Goal: Task Accomplishment & Management: Use online tool/utility

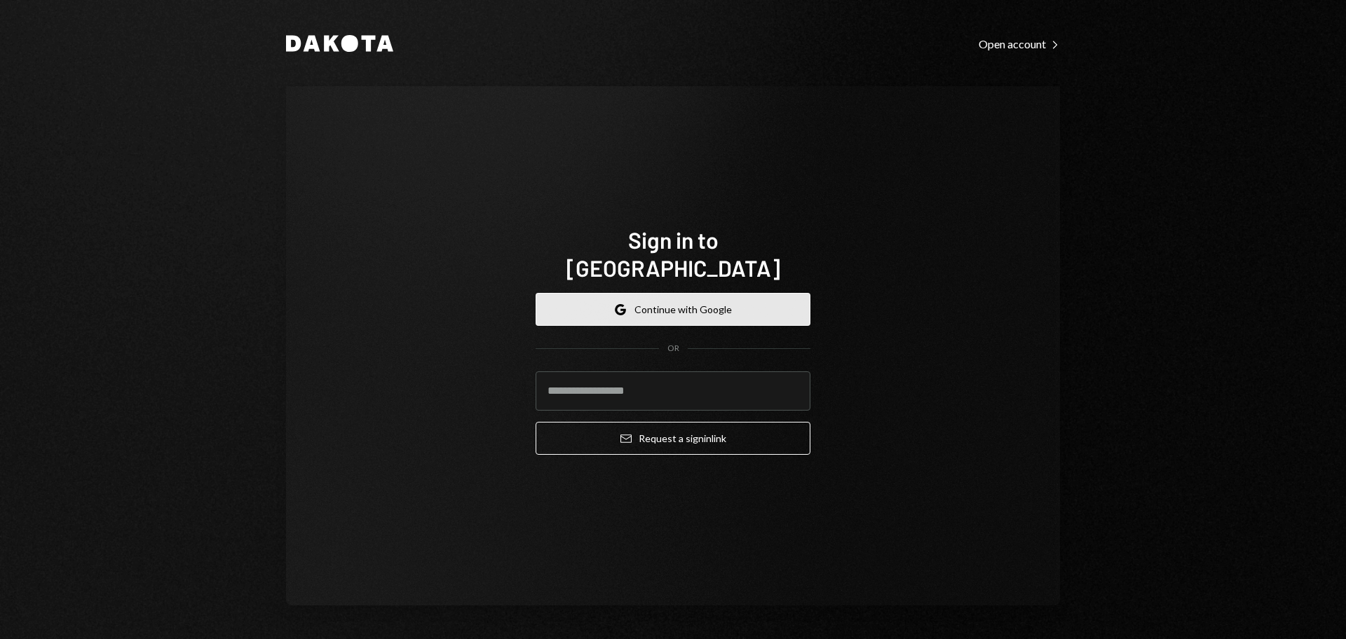
click at [732, 293] on button "Google Continue with Google" at bounding box center [673, 309] width 275 height 33
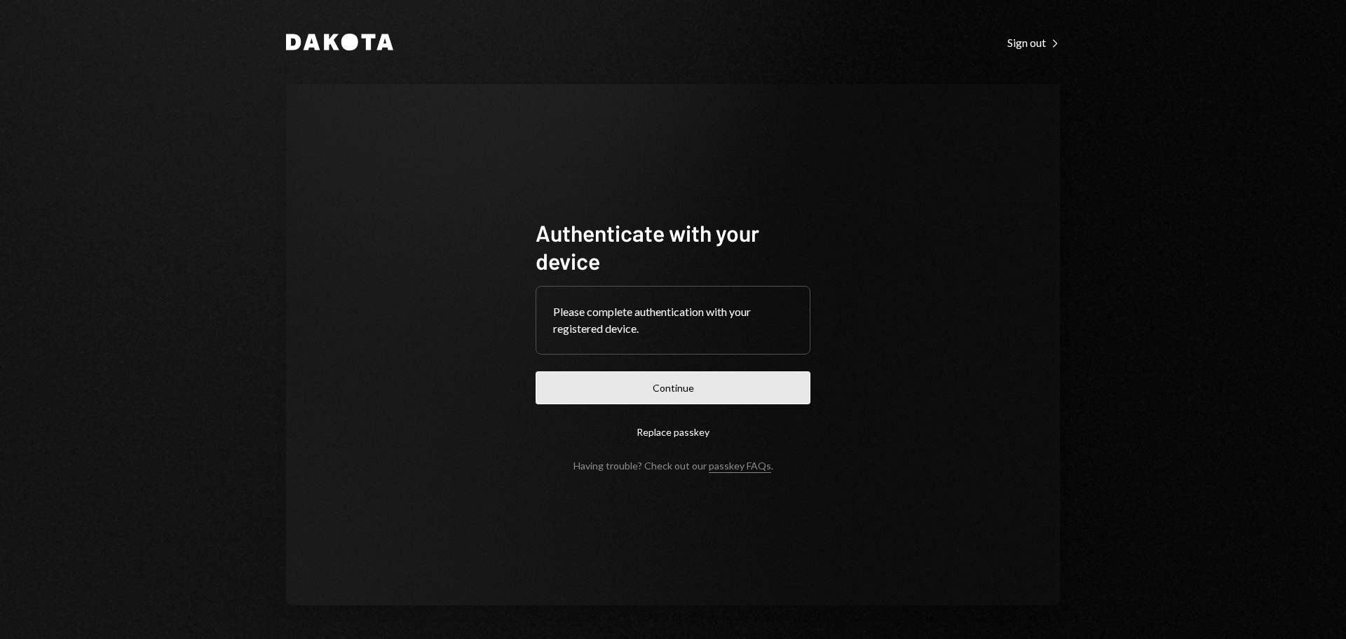
click at [695, 392] on button "Continue" at bounding box center [673, 387] width 275 height 33
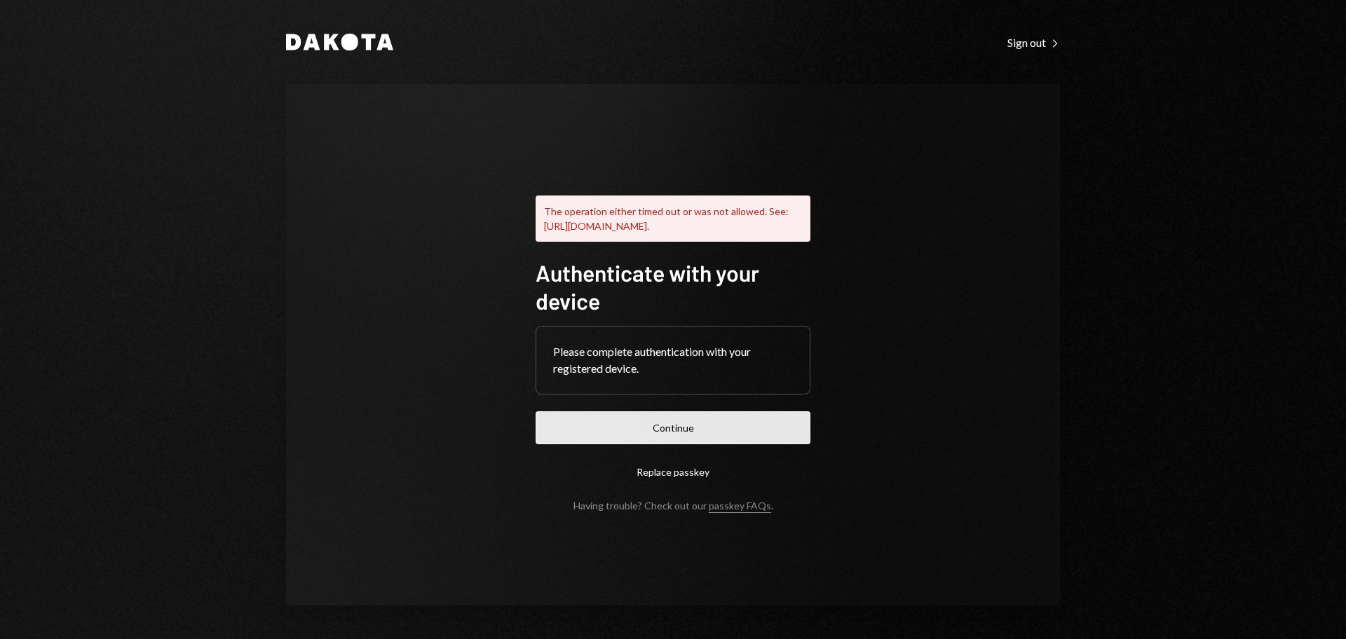
click at [735, 427] on button "Continue" at bounding box center [673, 427] width 275 height 33
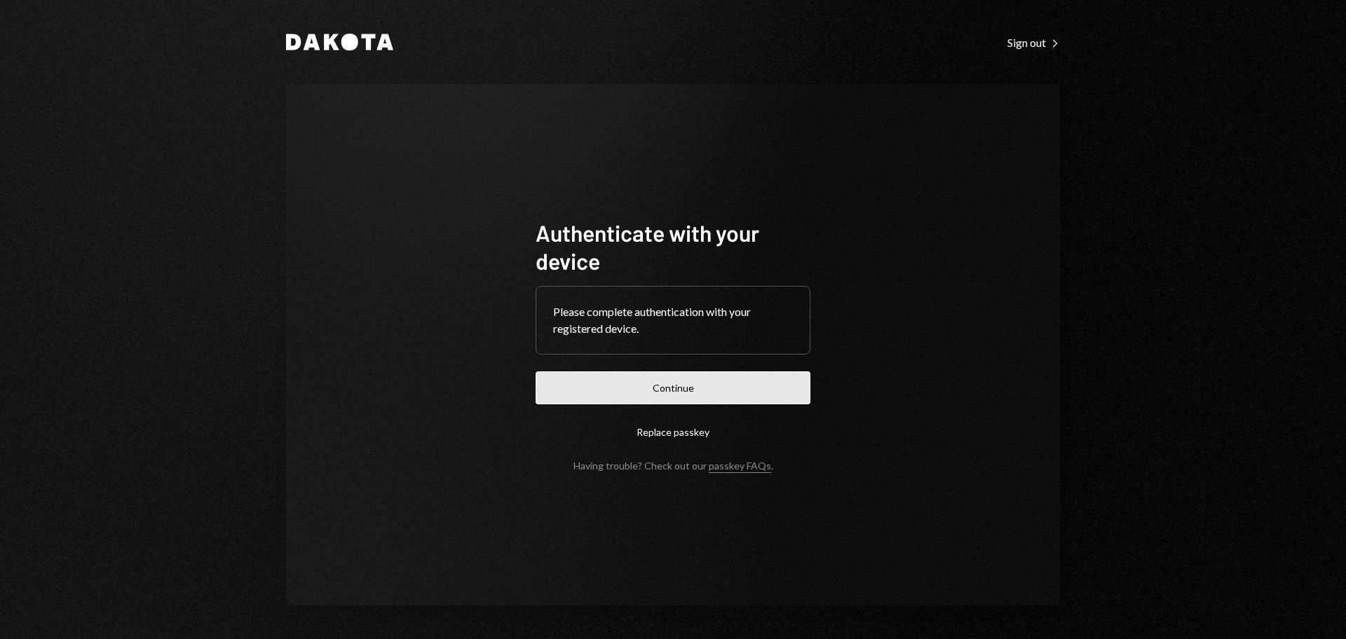
click at [635, 389] on button "Continue" at bounding box center [673, 387] width 275 height 33
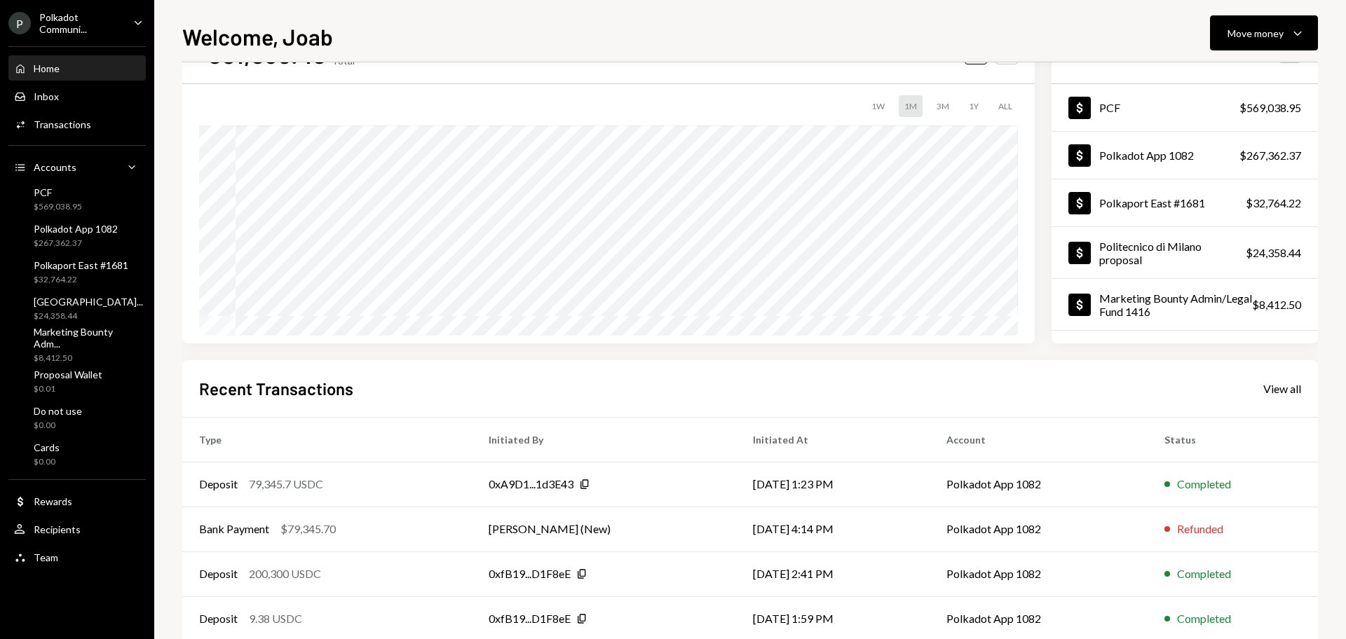
scroll to position [88, 0]
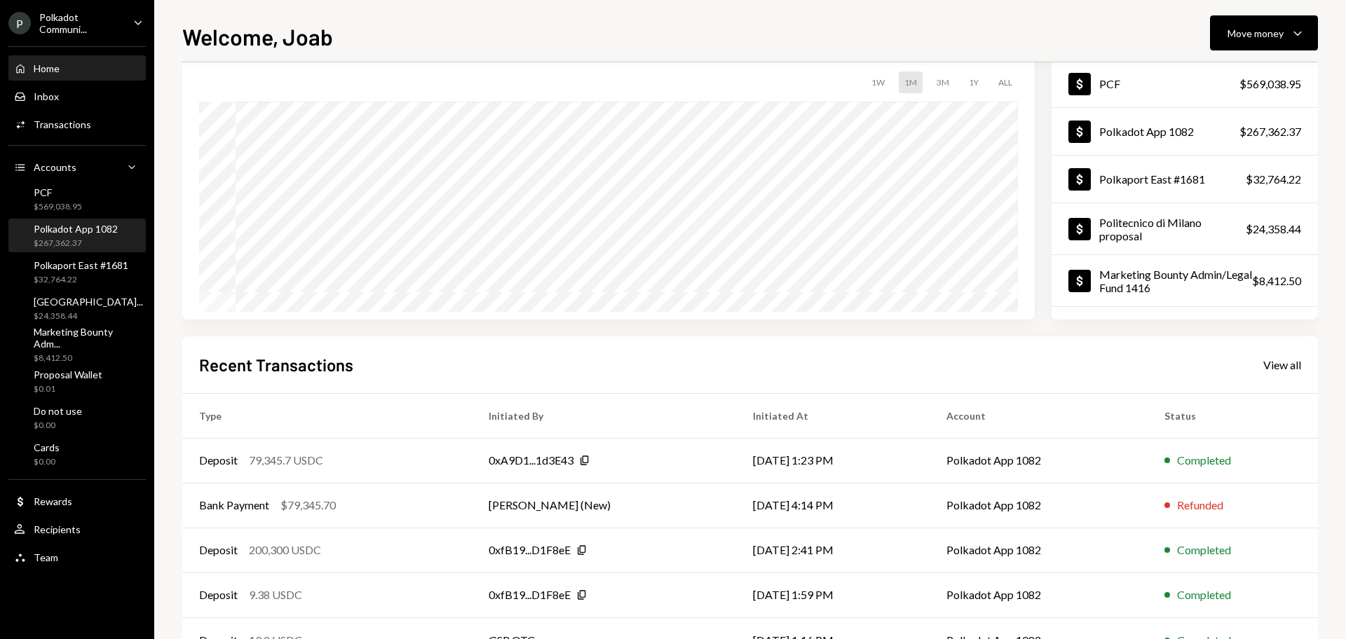
click at [69, 238] on div "$267,362.37" at bounding box center [76, 244] width 84 height 12
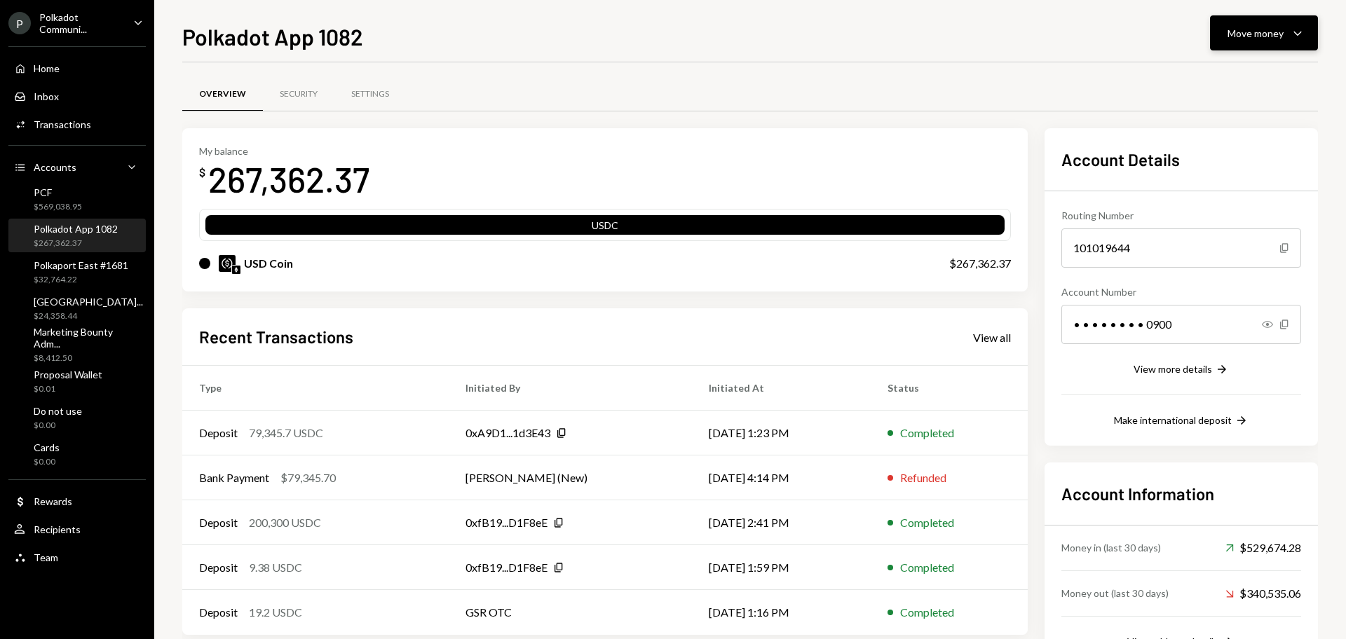
click at [1240, 26] on div "Move money" at bounding box center [1255, 33] width 56 height 15
click at [1204, 75] on div "Send" at bounding box center [1252, 75] width 102 height 15
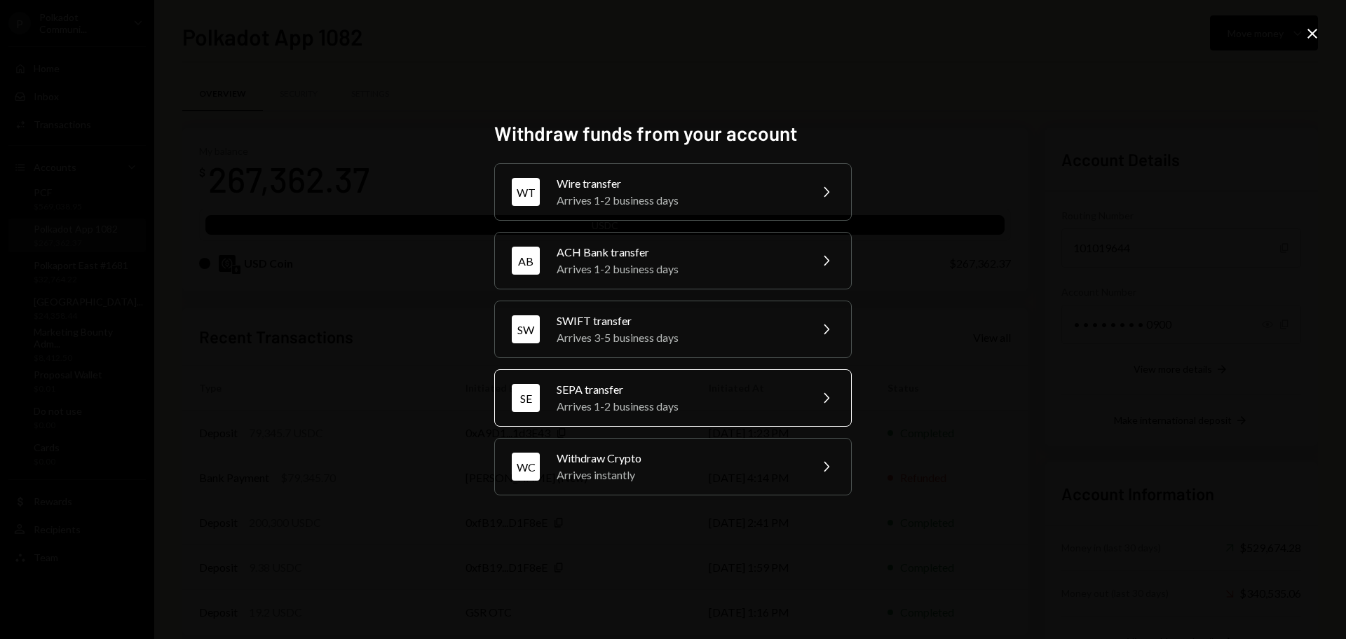
click at [715, 397] on div "SEPA transfer" at bounding box center [679, 389] width 244 height 17
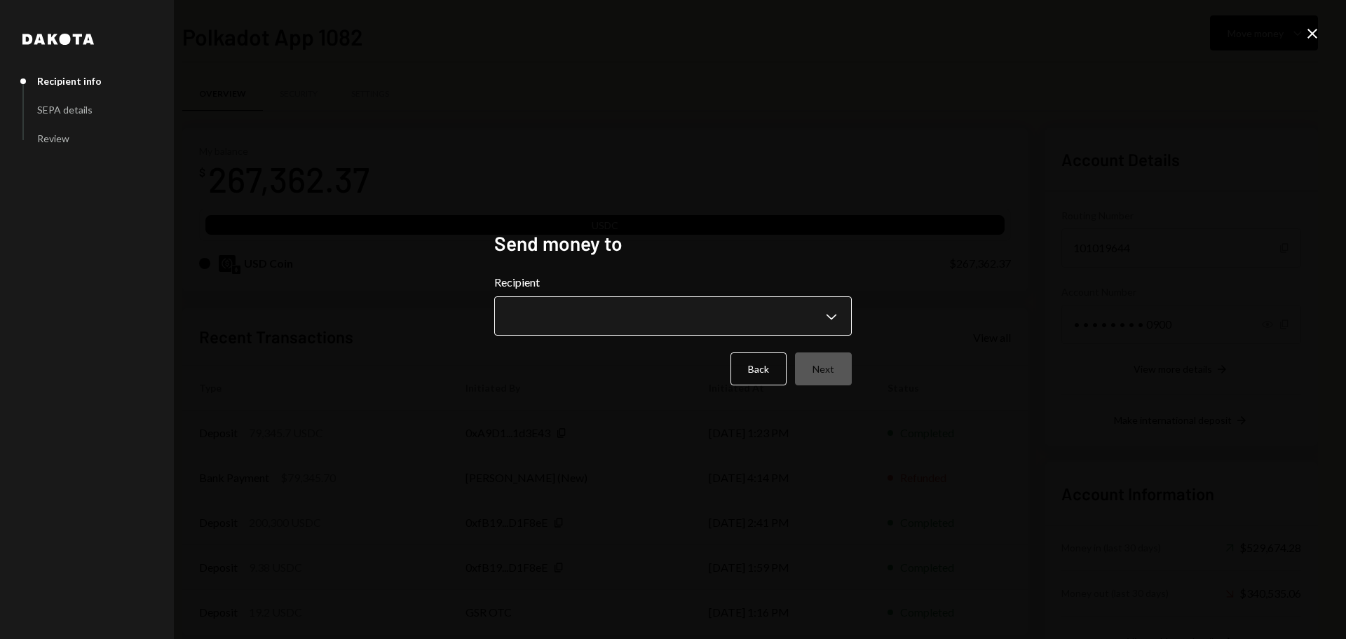
click at [598, 307] on body "P Polkadot Communi... Caret Down Home Home Inbox Inbox Activities Transactions …" at bounding box center [673, 319] width 1346 height 639
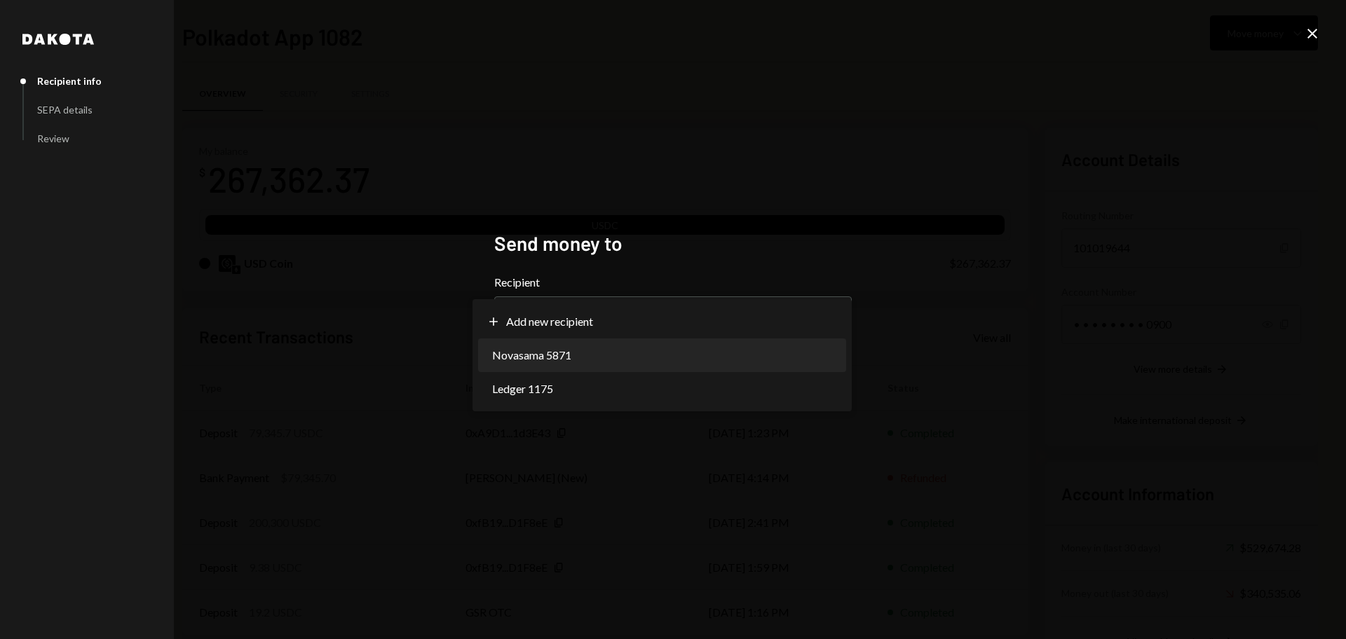
select select "**********"
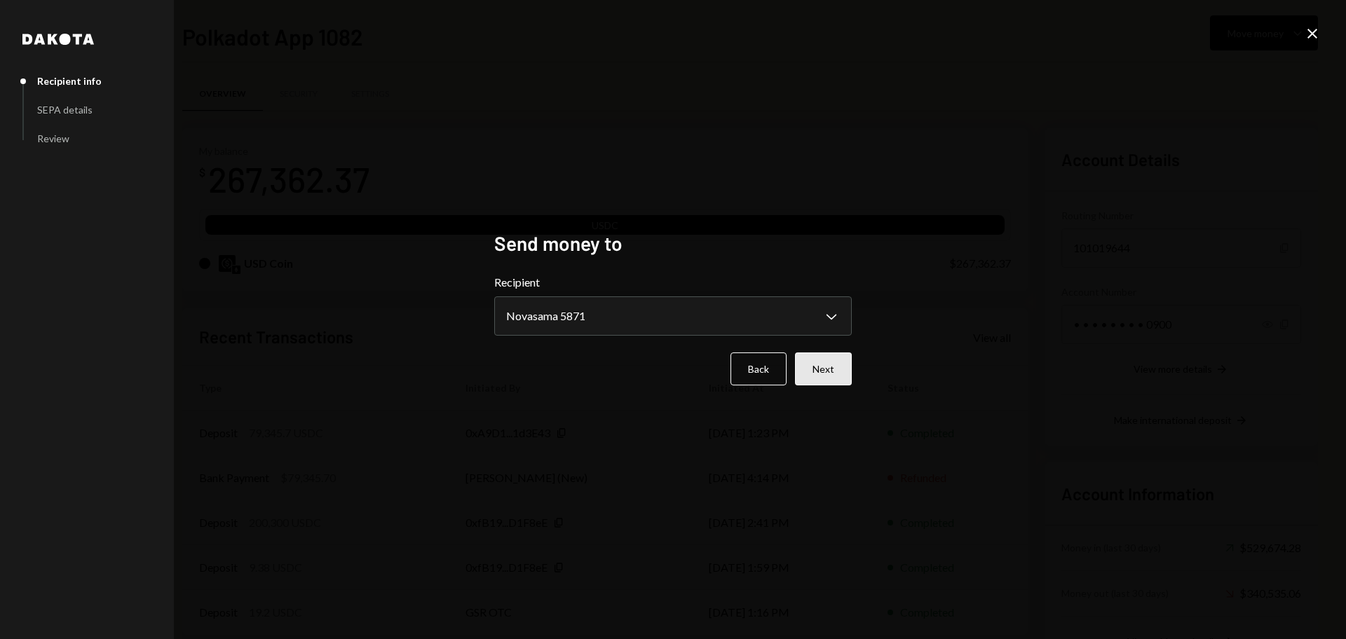
click at [801, 381] on button "Next" at bounding box center [823, 369] width 57 height 33
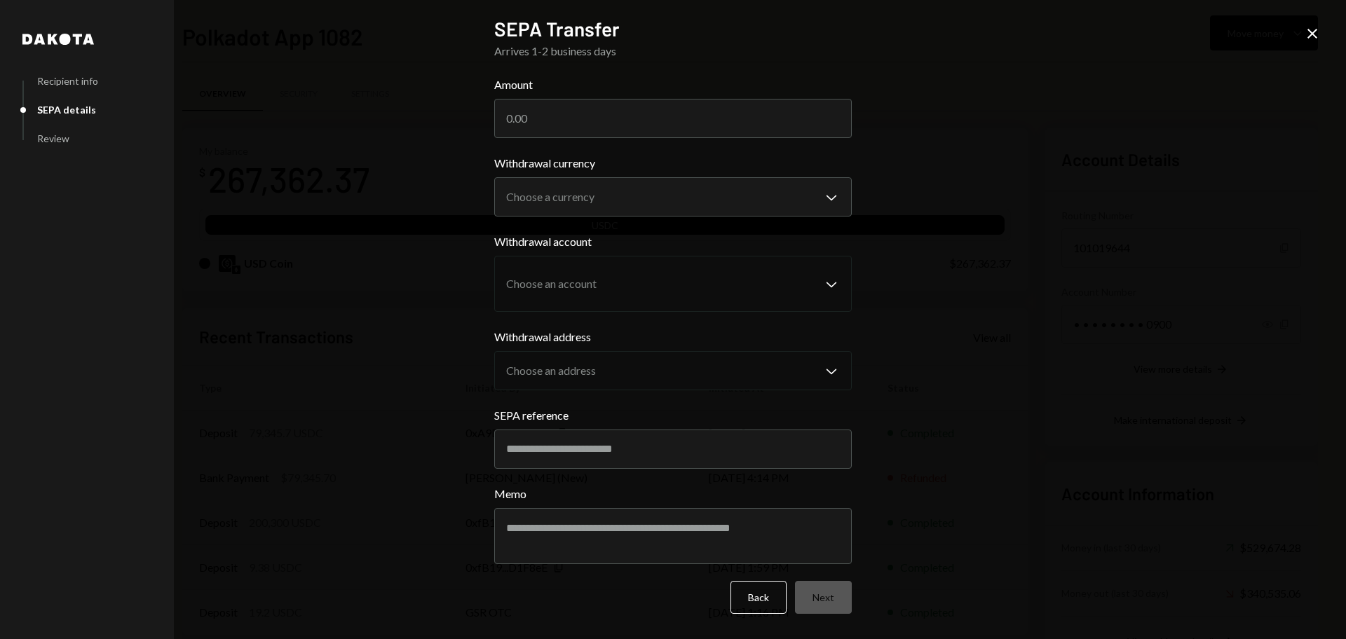
click at [1311, 37] on icon "Close" at bounding box center [1312, 33] width 17 height 17
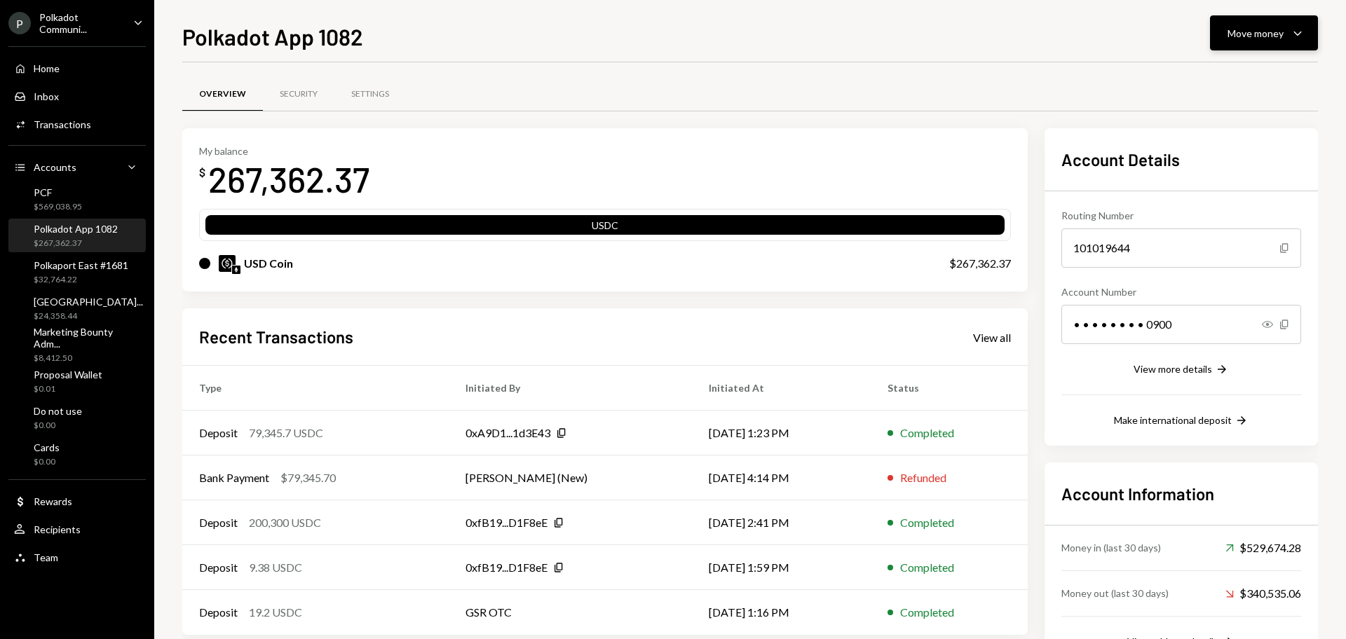
click at [1285, 36] on div "Move money Caret Down" at bounding box center [1263, 33] width 73 height 17
click at [1218, 74] on div "Send" at bounding box center [1252, 75] width 102 height 15
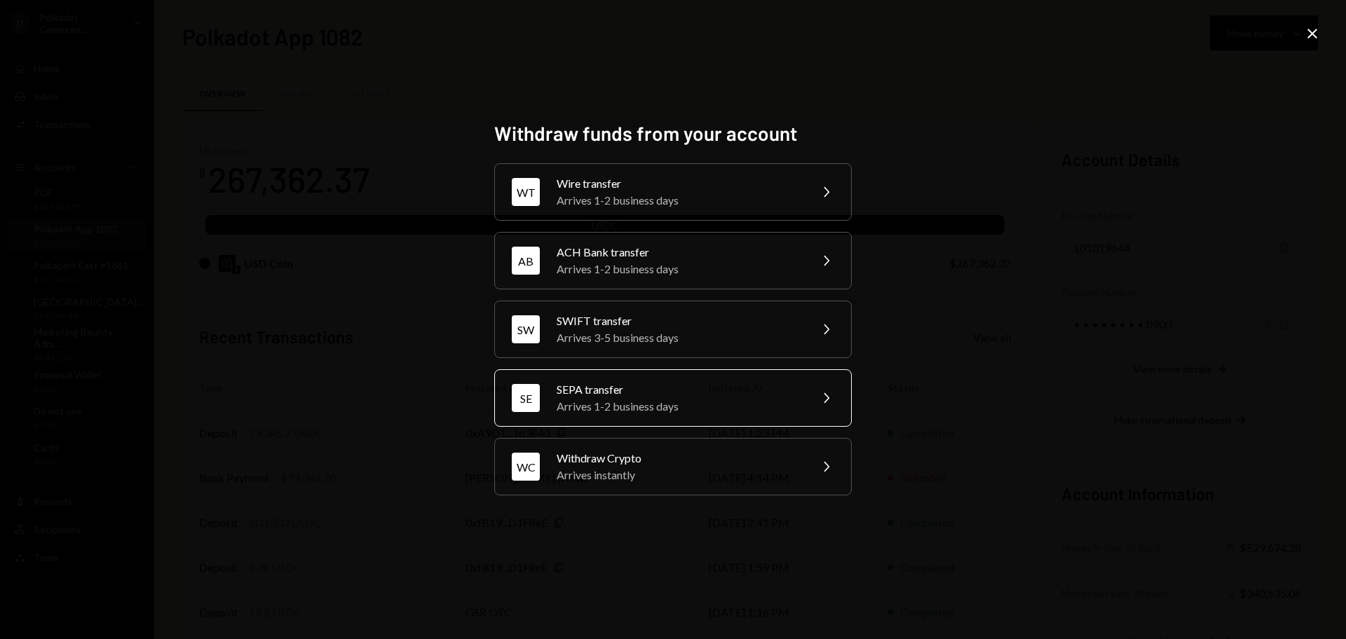
click at [694, 402] on div "Arrives 1-2 business days" at bounding box center [679, 406] width 244 height 17
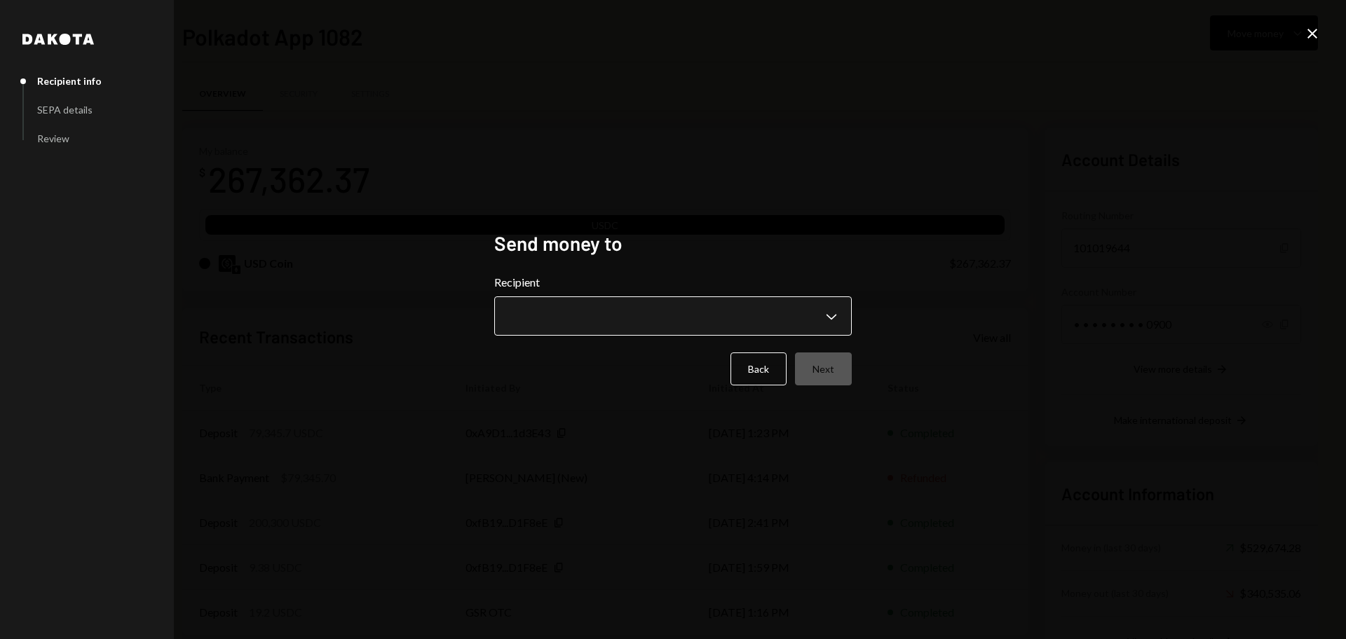
click at [721, 305] on body "P Polkadot Communi... Caret Down Home Home Inbox Inbox Activities Transactions …" at bounding box center [673, 319] width 1346 height 639
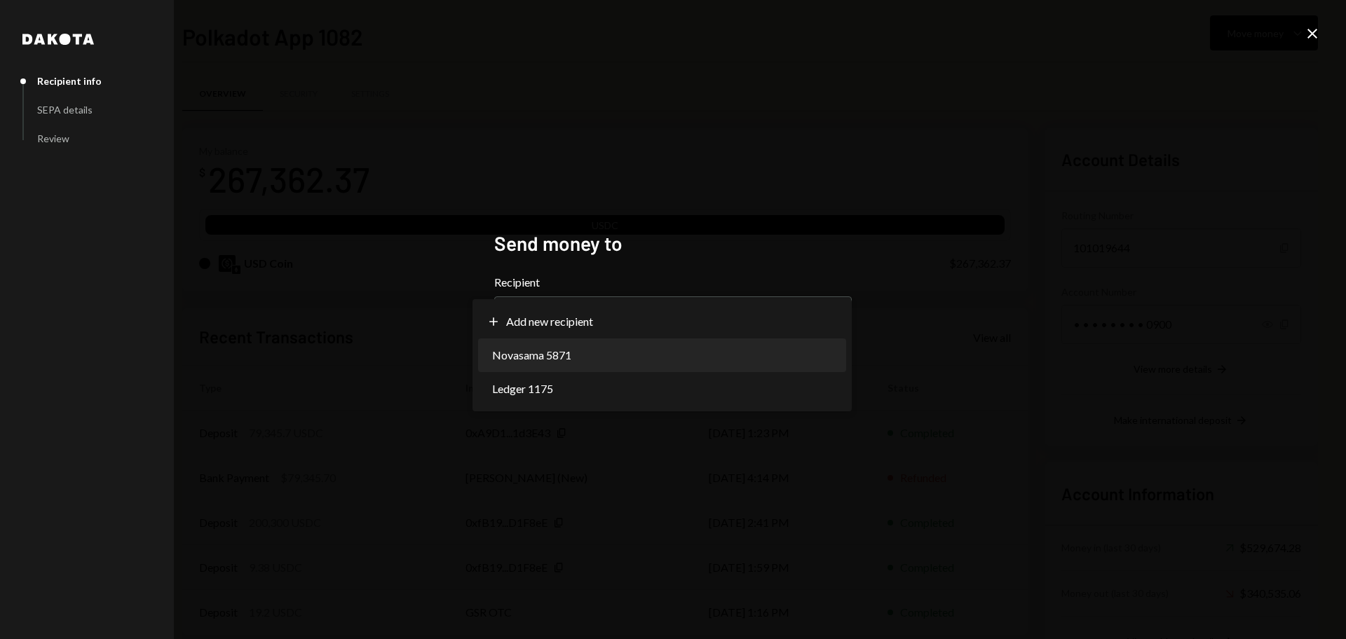
select select "**********"
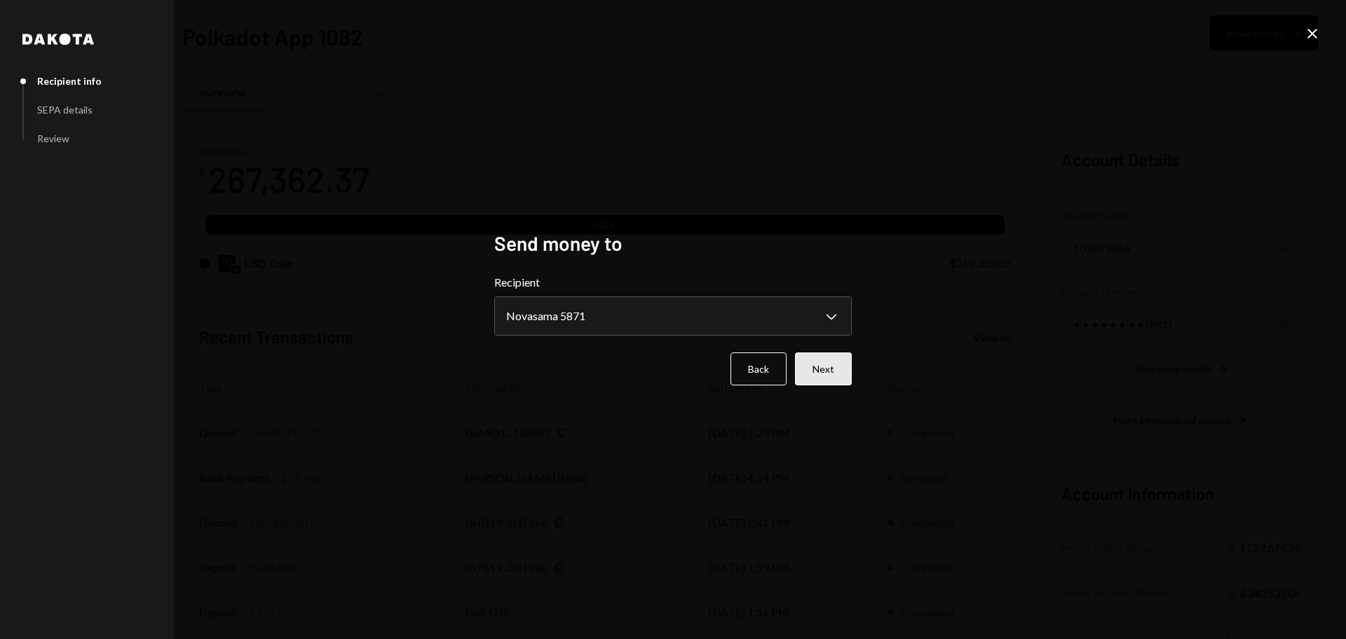
click at [841, 367] on button "Next" at bounding box center [823, 369] width 57 height 33
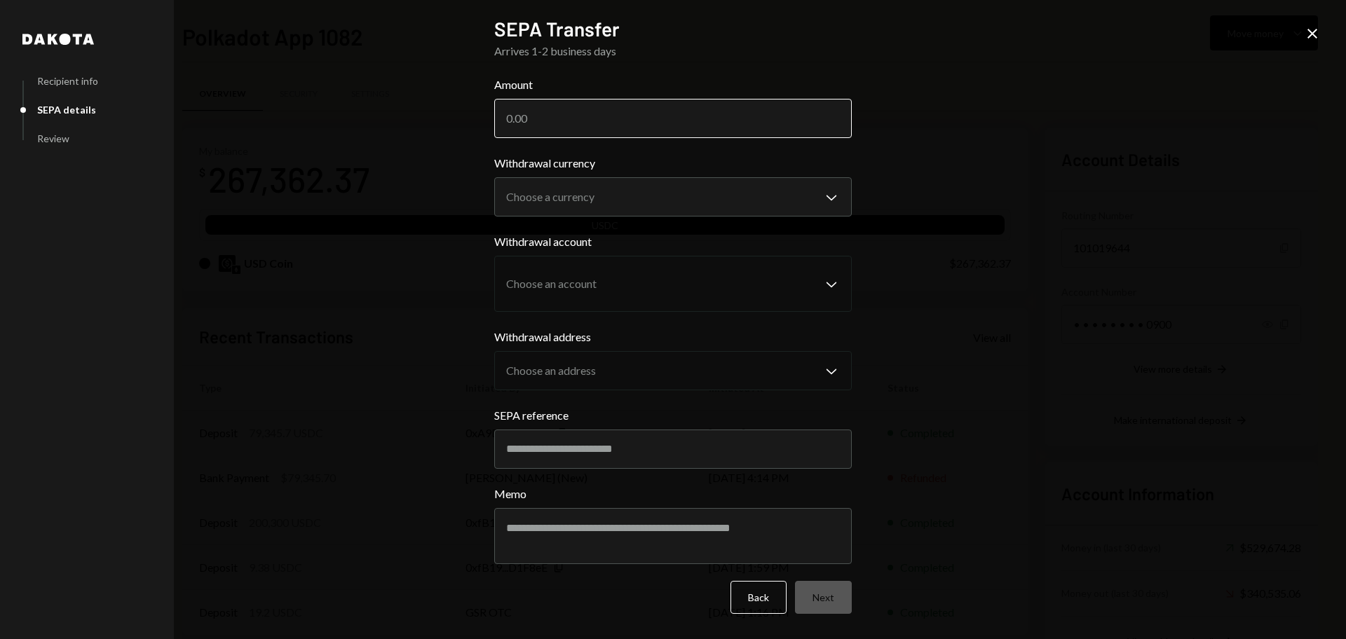
click at [538, 119] on input "Amount" at bounding box center [672, 118] width 357 height 39
type input "79345.70"
click at [721, 199] on body "P Polkadot Communi... Caret Down Home Home Inbox Inbox Activities Transactions …" at bounding box center [673, 319] width 1346 height 639
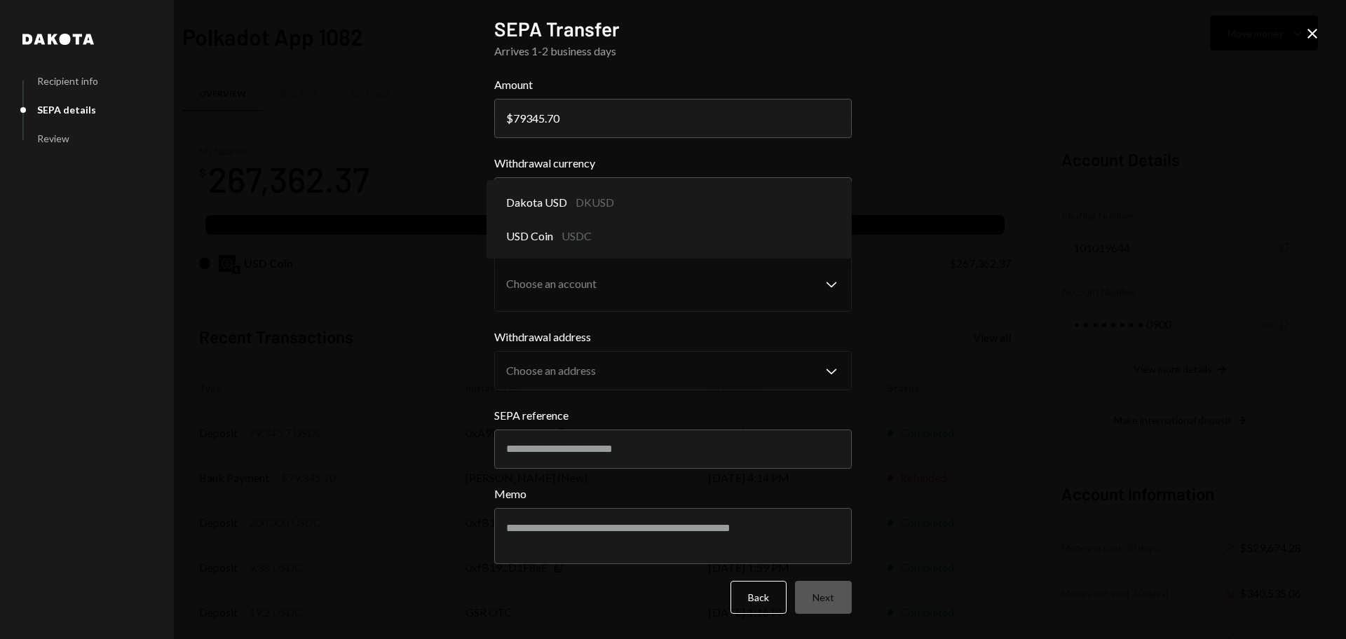
select select "****"
drag, startPoint x: 596, startPoint y: 236, endPoint x: 632, endPoint y: 232, distance: 36.0
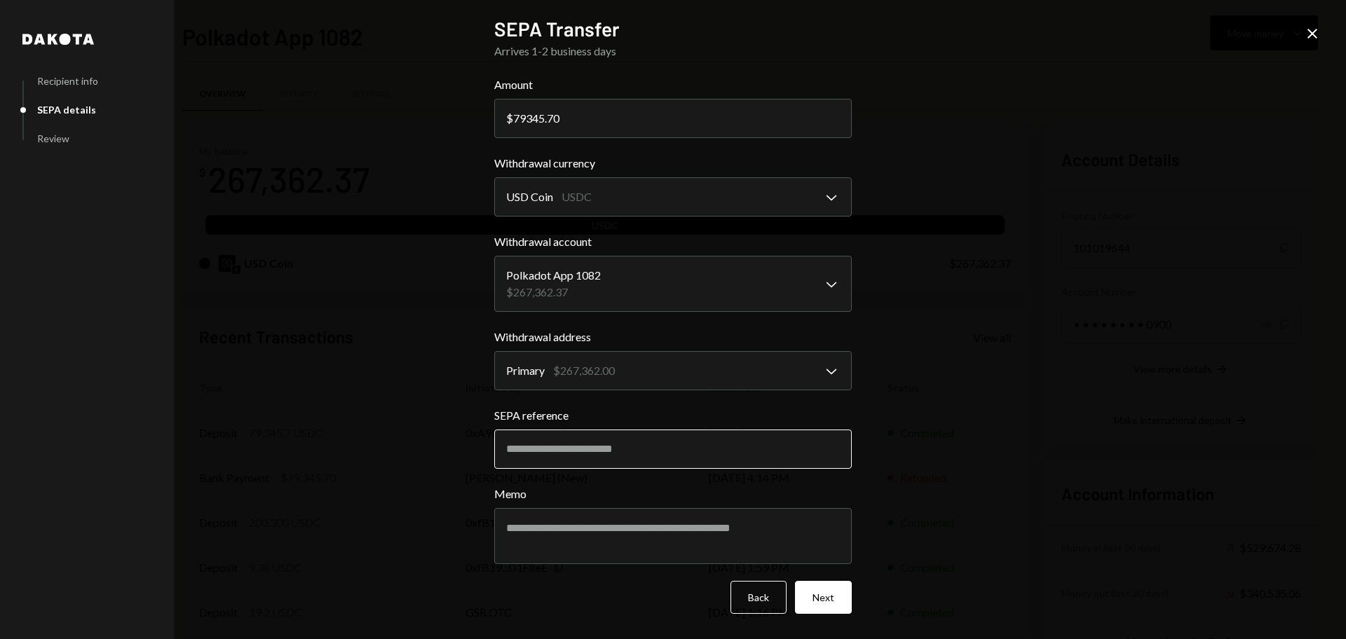
click at [578, 452] on input "SEPA reference" at bounding box center [672, 449] width 357 height 39
paste input "********"
type input "********"
click at [552, 531] on textarea "Memo" at bounding box center [672, 536] width 357 height 56
paste textarea "********"
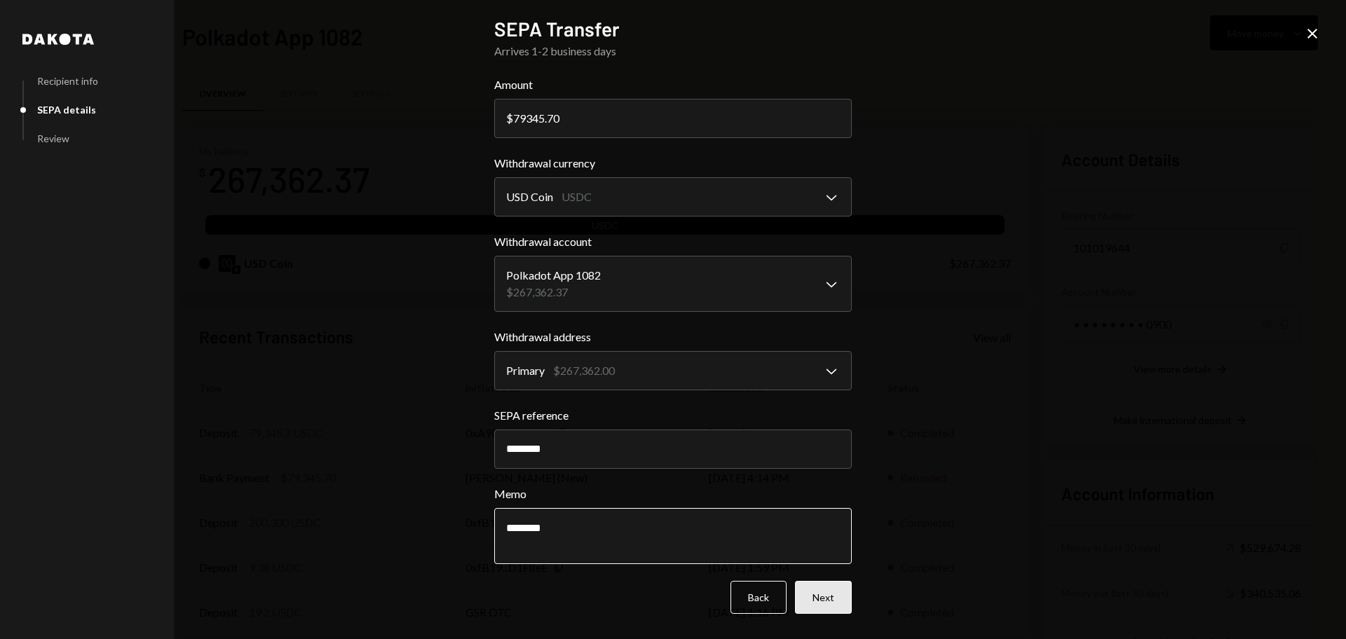
type textarea "********"
click at [824, 581] on button "Next" at bounding box center [823, 597] width 57 height 33
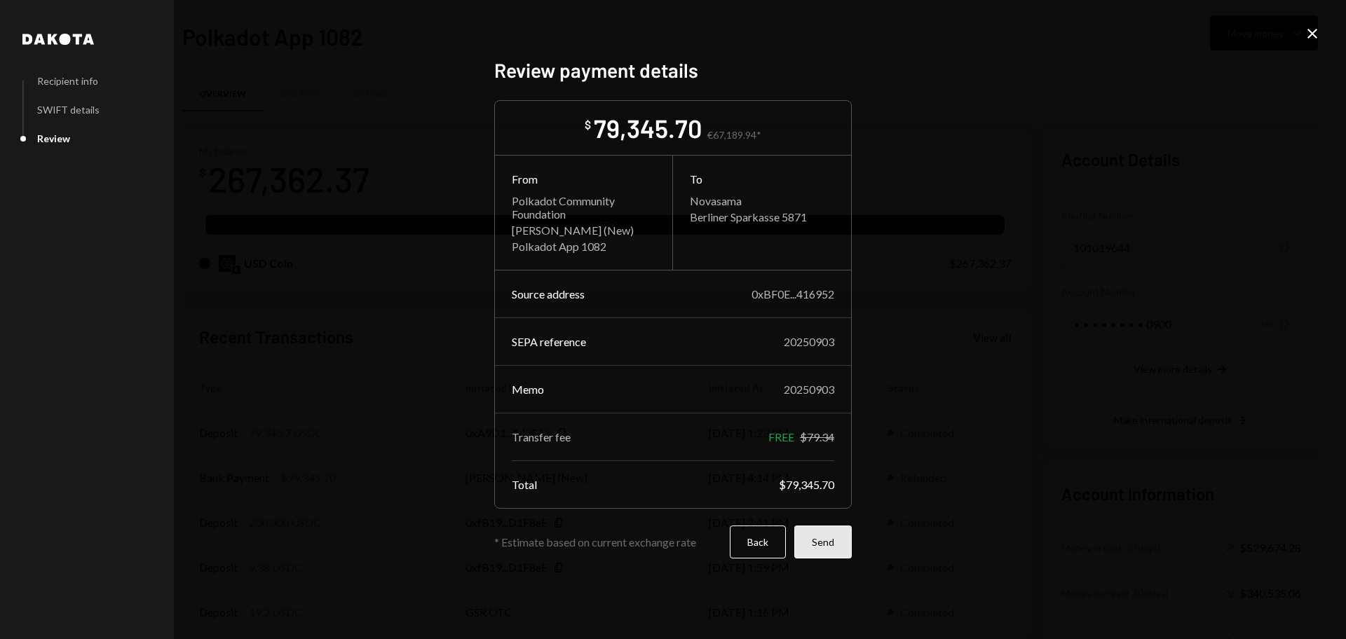
click at [830, 545] on button "Send" at bounding box center [822, 542] width 57 height 33
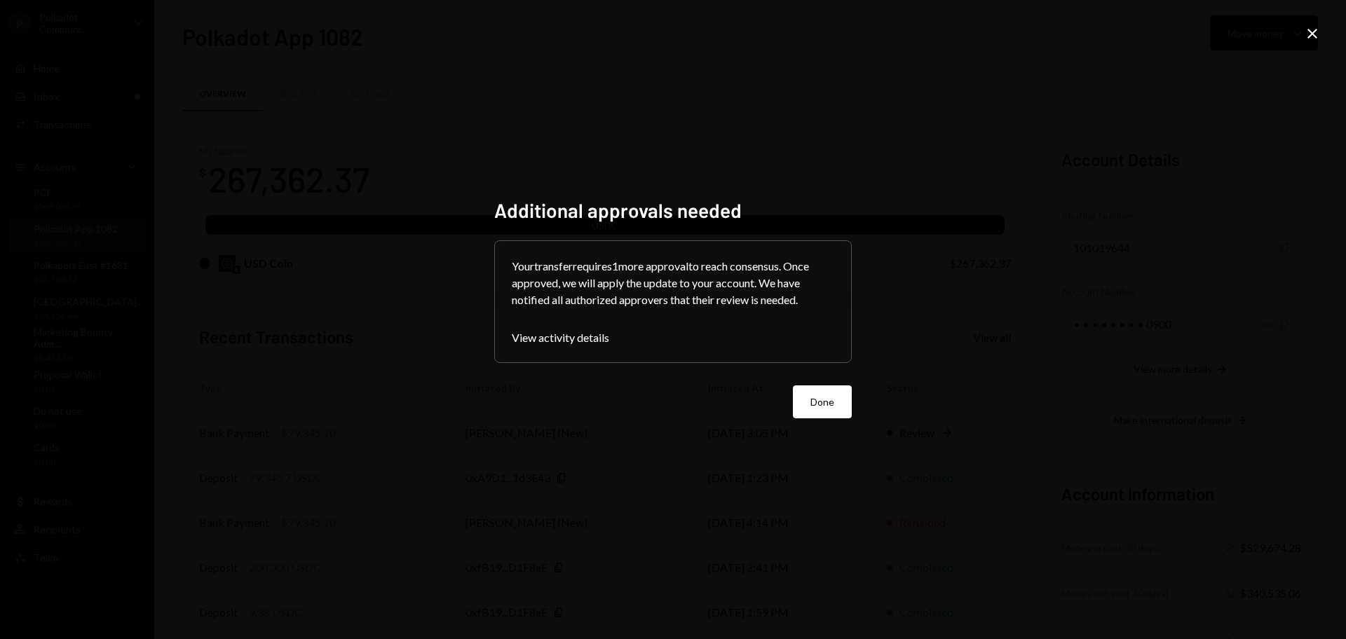
drag, startPoint x: 808, startPoint y: 407, endPoint x: 812, endPoint y: 364, distance: 42.9
click at [809, 407] on button "Done" at bounding box center [822, 402] width 59 height 33
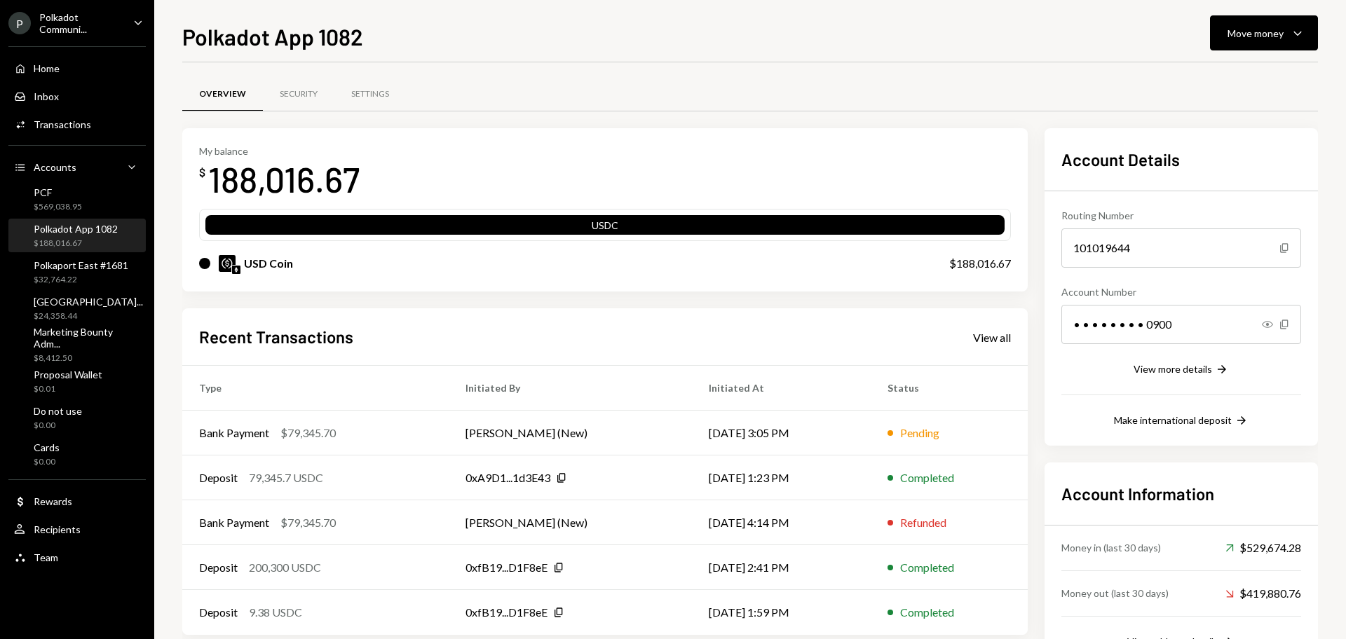
click at [68, 239] on div "$188,016.67" at bounding box center [76, 244] width 84 height 12
click at [382, 431] on div "Bank Payment $79,345.70" at bounding box center [315, 433] width 233 height 17
